Goal: Navigation & Orientation: Find specific page/section

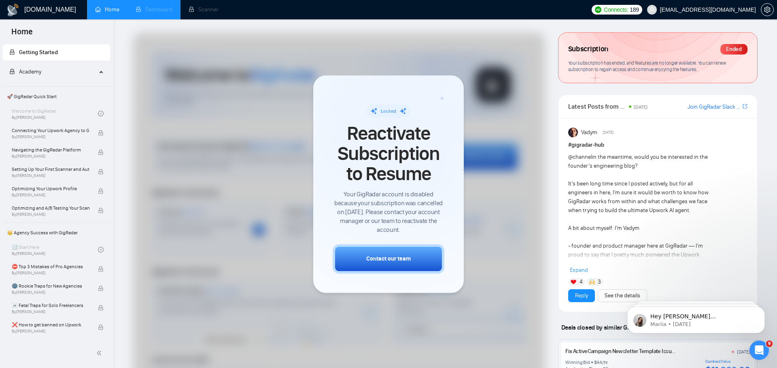
click at [161, 11] on li "Dashboard" at bounding box center [153, 9] width 53 height 19
click at [210, 9] on li "Scanner" at bounding box center [203, 9] width 46 height 19
click at [150, 9] on li "Dashboard" at bounding box center [153, 9] width 53 height 19
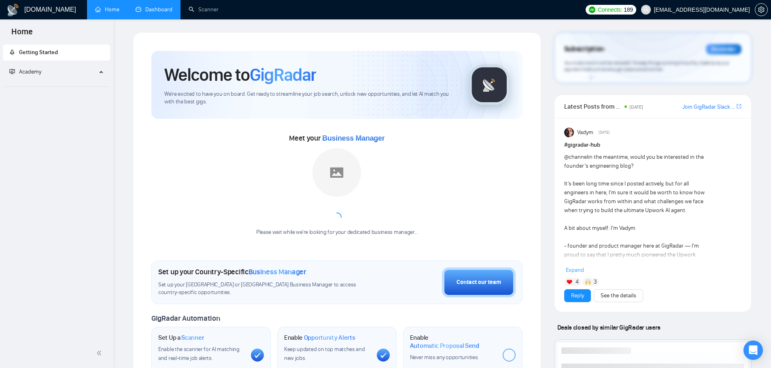
click at [160, 11] on li "Dashboard" at bounding box center [153, 9] width 53 height 19
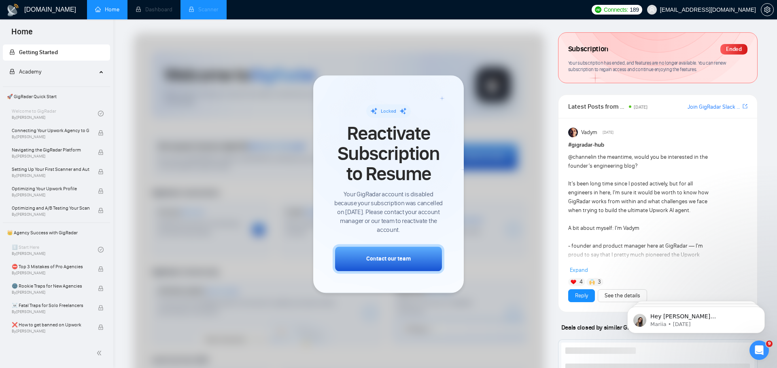
click at [207, 9] on li "Scanner" at bounding box center [203, 9] width 46 height 19
